Goal: Find specific page/section: Find specific page/section

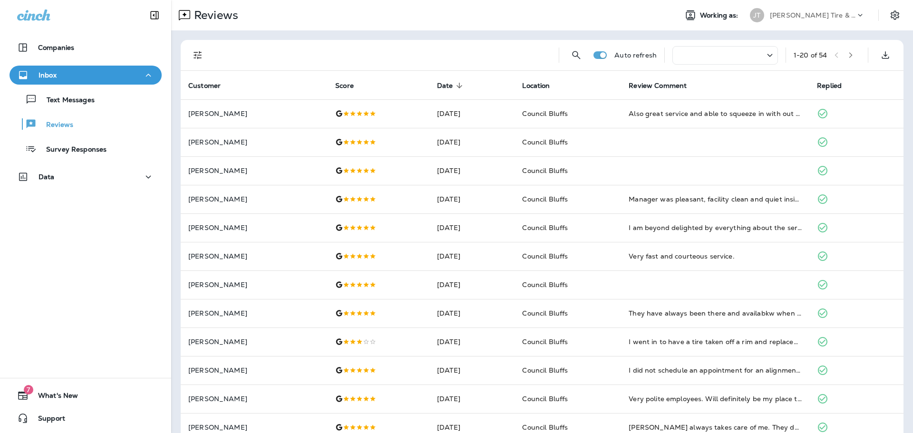
drag, startPoint x: 95, startPoint y: 294, endPoint x: 96, endPoint y: 242, distance: 51.8
click at [98, 291] on div "Companies Inbox Text Messages Reviews Survey Responses Data 7 What's New Support" at bounding box center [85, 216] width 171 height 433
drag, startPoint x: 73, startPoint y: 247, endPoint x: 86, endPoint y: 244, distance: 13.4
click at [84, 245] on div "Companies Inbox Text Messages Reviews Survey Responses Data 7 What's New Support" at bounding box center [85, 216] width 171 height 433
